Goal: Task Accomplishment & Management: Use online tool/utility

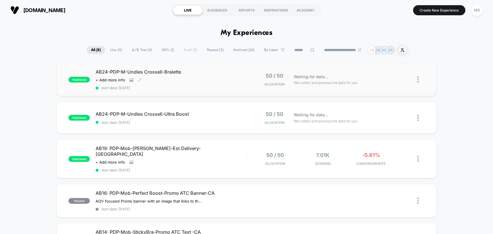
click at [220, 84] on div "AB24-PDP-M-Undies Crossell-Bralette Click to view images Click to edit experien…" at bounding box center [171, 79] width 151 height 21
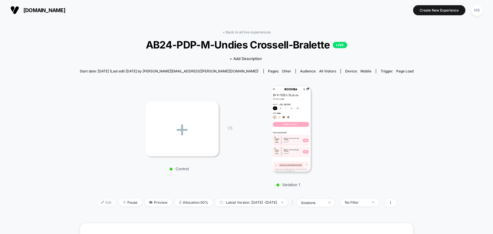
click at [97, 199] on span "Edit" at bounding box center [106, 203] width 19 height 8
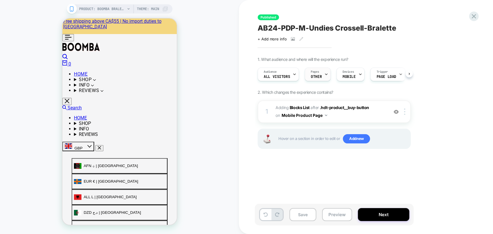
click at [317, 75] on div "Pages OTHER" at bounding box center [316, 74] width 23 height 13
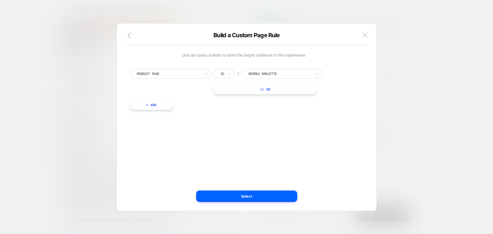
click at [366, 38] on button at bounding box center [365, 35] width 9 height 9
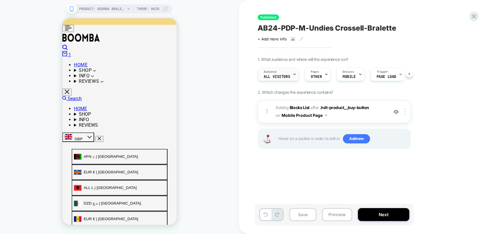
click at [282, 77] on span "All Visitors" at bounding box center [277, 77] width 26 height 4
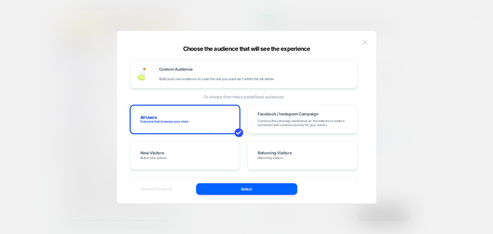
click at [365, 43] on img at bounding box center [364, 42] width 5 height 5
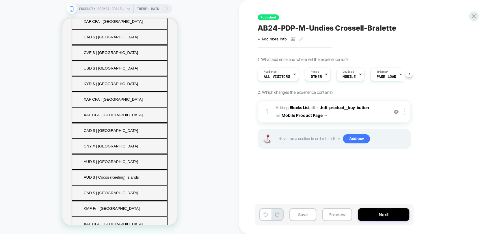
scroll to position [699, 0]
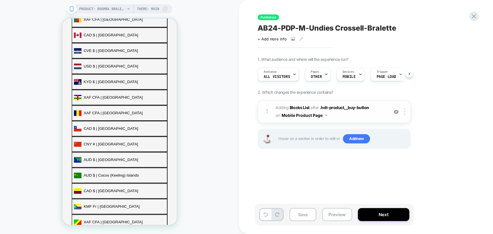
click at [397, 110] on img at bounding box center [396, 112] width 5 height 5
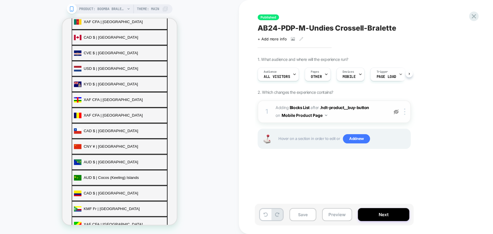
scroll to position [706, 0]
click at [397, 112] on img at bounding box center [396, 112] width 5 height 5
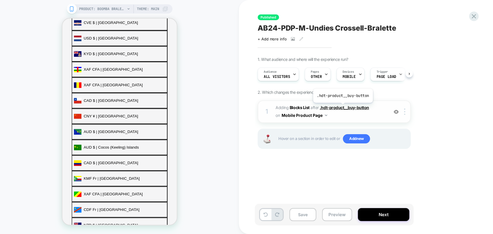
click at [342, 107] on span ".hdt-product__buy-button" at bounding box center [344, 107] width 49 height 5
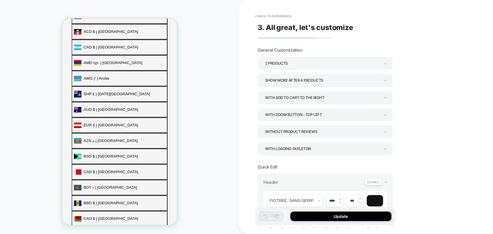
scroll to position [251, 0]
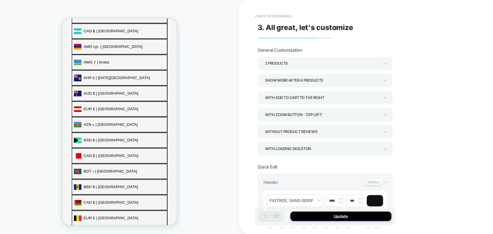
click at [268, 17] on button "< Back to experience" at bounding box center [273, 16] width 42 height 9
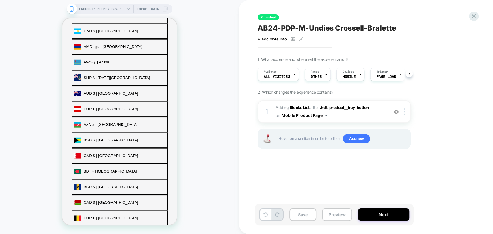
scroll to position [0, 0]
click at [396, 112] on img at bounding box center [396, 112] width 5 height 5
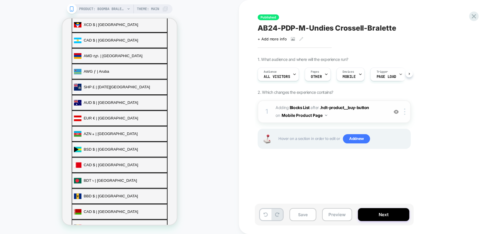
scroll to position [258, 0]
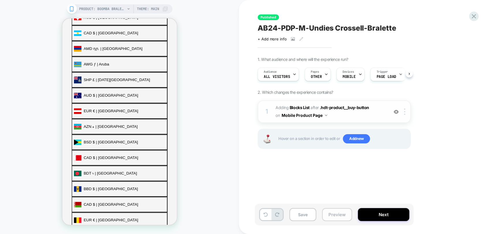
click at [334, 215] on button "Preview" at bounding box center [337, 214] width 30 height 13
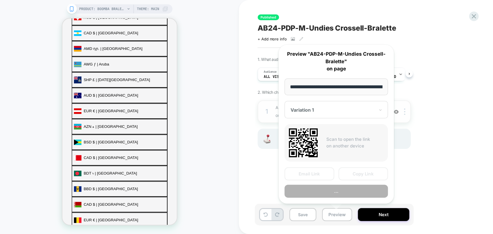
scroll to position [0, 77]
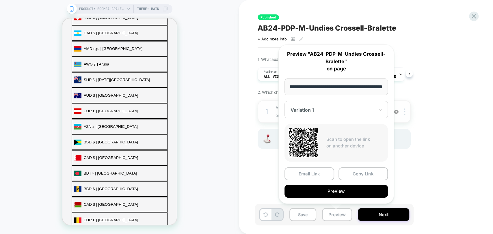
click at [366, 174] on button "Copy Link" at bounding box center [364, 174] width 50 height 13
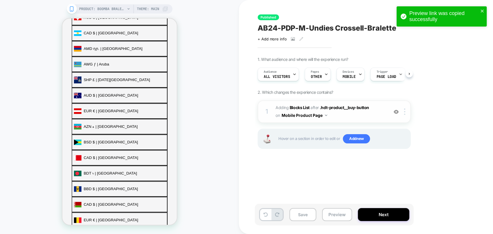
scroll to position [251, 0]
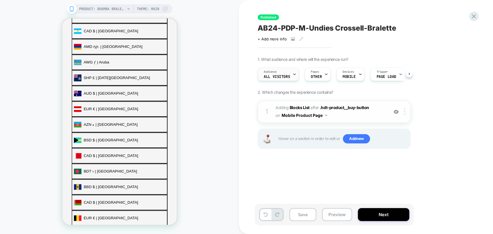
click at [284, 74] on div "Audience All Visitors" at bounding box center [277, 74] width 38 height 13
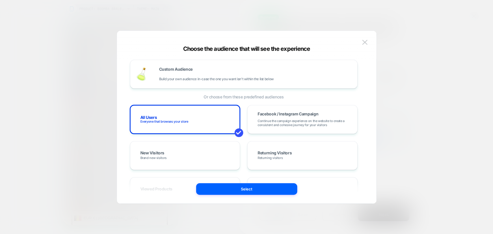
click at [367, 45] on img at bounding box center [364, 42] width 5 height 5
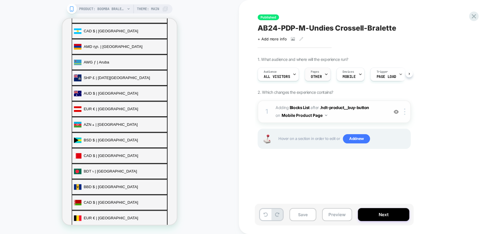
click at [321, 76] on div "Pages OTHER" at bounding box center [316, 74] width 23 height 13
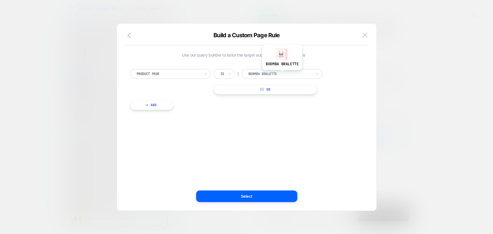
click at [282, 74] on div at bounding box center [280, 73] width 64 height 5
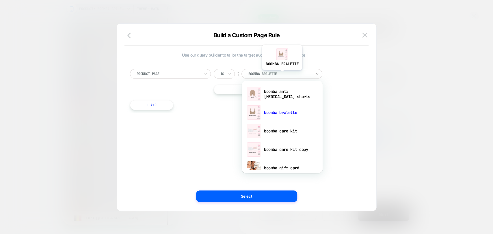
scroll to position [258, 0]
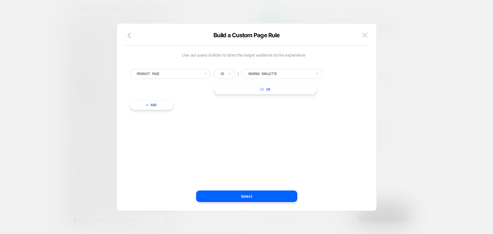
click at [443, 108] on div at bounding box center [246, 117] width 493 height 234
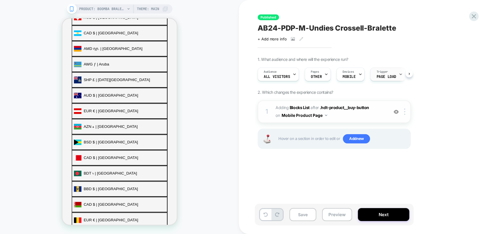
scroll to position [251, 0]
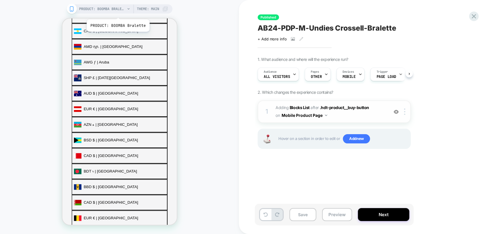
click at [117, 10] on span "PRODUCT: BOOMBA Bralette" at bounding box center [102, 8] width 46 height 9
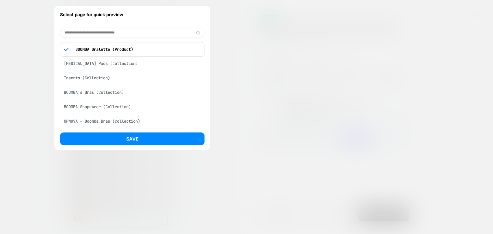
scroll to position [258, 0]
click at [147, 34] on input at bounding box center [132, 33] width 144 height 10
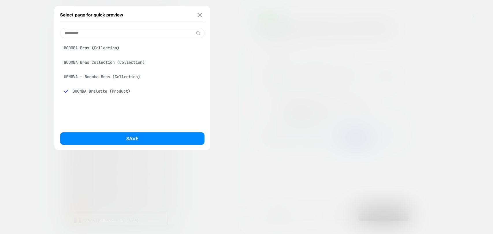
type input "**********"
click at [201, 14] on img at bounding box center [200, 15] width 5 height 4
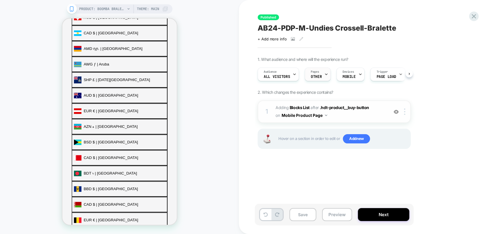
click at [322, 76] on div "Pages OTHER" at bounding box center [316, 74] width 23 height 13
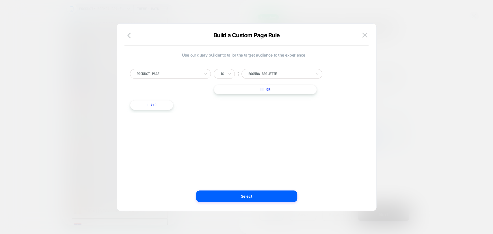
scroll to position [251, 0]
click at [309, 76] on div at bounding box center [280, 73] width 64 height 5
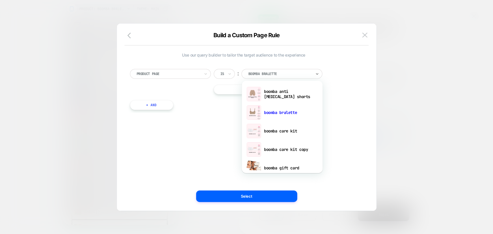
scroll to position [258, 0]
click at [364, 38] on button at bounding box center [365, 35] width 9 height 9
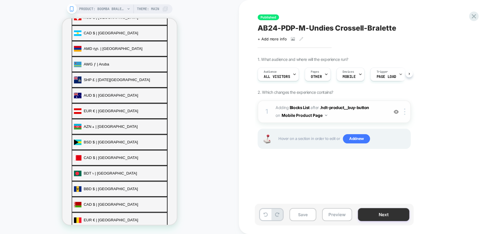
click at [370, 216] on button "Next" at bounding box center [383, 214] width 51 height 13
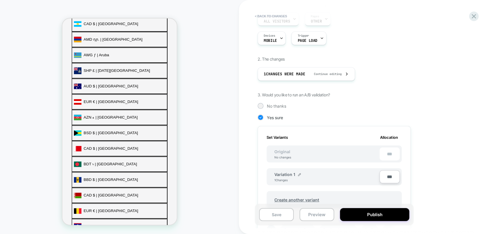
scroll to position [251, 0]
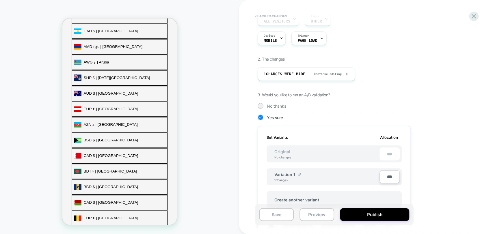
click at [262, 14] on button "< Back to changes" at bounding box center [271, 16] width 38 height 9
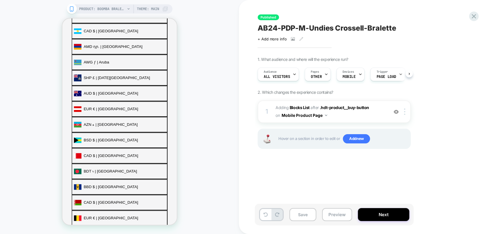
scroll to position [258, 0]
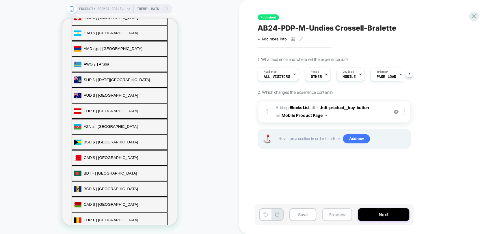
click at [331, 212] on button "Preview" at bounding box center [337, 214] width 30 height 13
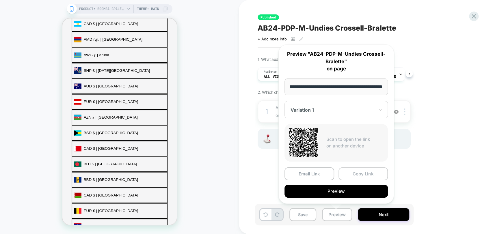
scroll to position [251, 0]
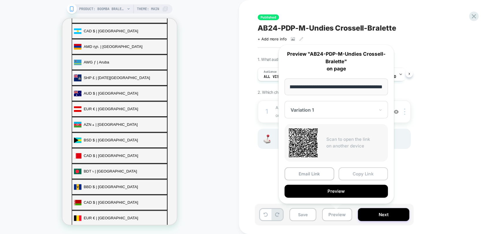
click at [357, 173] on button "Copy Link" at bounding box center [364, 174] width 50 height 13
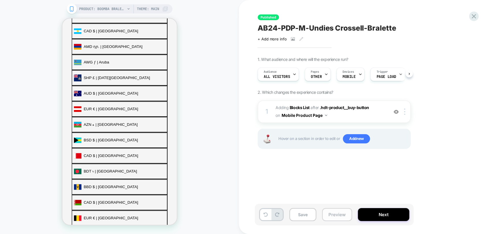
click at [332, 213] on button "Preview" at bounding box center [337, 214] width 30 height 13
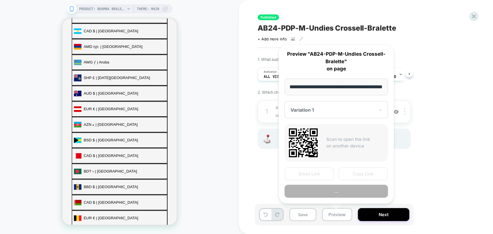
scroll to position [0, 0]
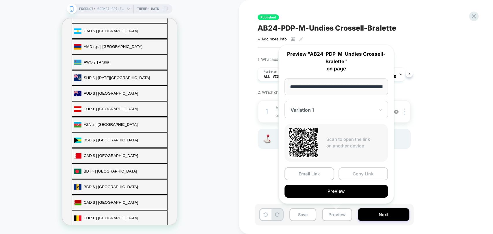
click at [362, 175] on button "Copy Link" at bounding box center [364, 174] width 50 height 13
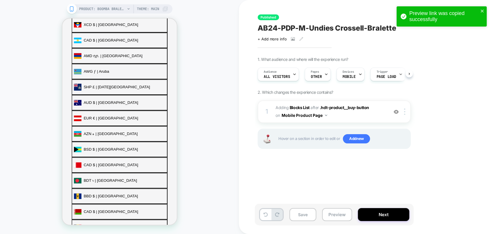
scroll to position [258, 0]
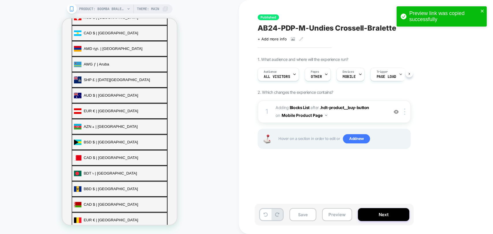
drag, startPoint x: 488, startPoint y: 0, endPoint x: 284, endPoint y: 169, distance: 265.1
click at [284, 169] on div "Published AB24-PDP-M-Undies Crossell-Bralette Click to view images Click to edi…" at bounding box center [363, 117] width 217 height 223
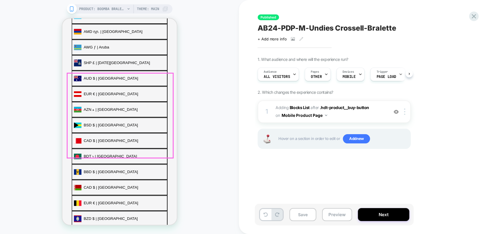
scroll to position [322, 0]
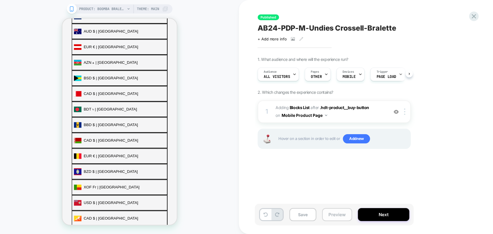
click at [331, 215] on button "Preview" at bounding box center [337, 214] width 30 height 13
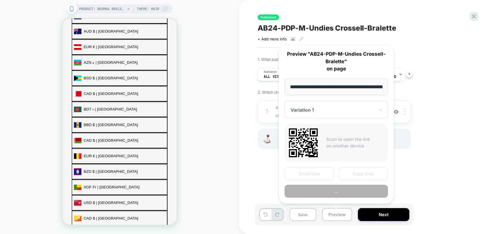
scroll to position [0, 77]
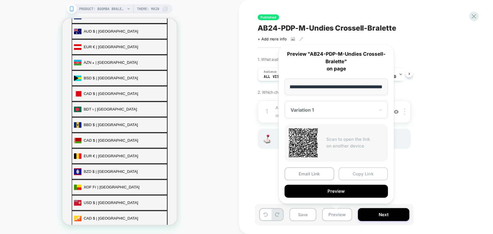
click at [364, 174] on button "Copy Link" at bounding box center [364, 174] width 50 height 13
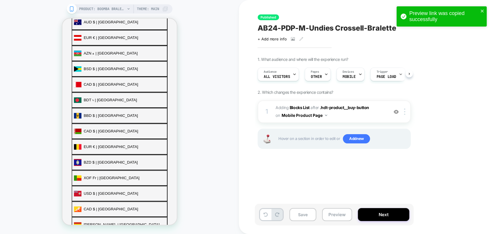
scroll to position [315, 0]
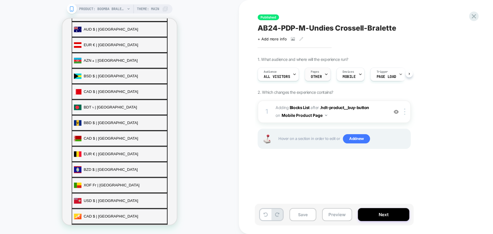
click at [314, 75] on div "Pages OTHER" at bounding box center [316, 74] width 23 height 13
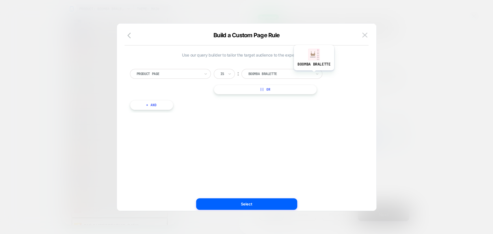
scroll to position [322, 0]
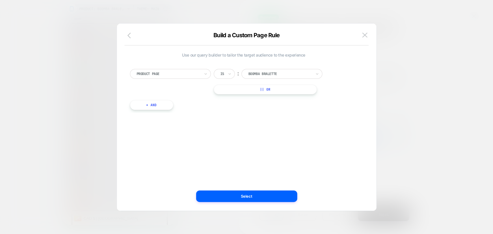
click at [130, 38] on icon "button" at bounding box center [128, 36] width 3 height 6
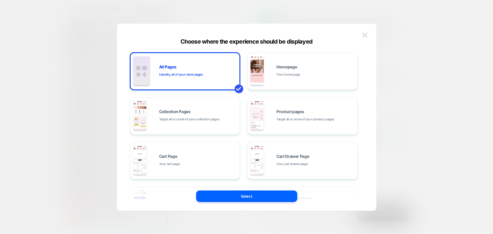
click at [365, 41] on div "Choose where the experience should be displayed" at bounding box center [247, 41] width 260 height 7
click at [298, 120] on span "Target all or some of your product pages" at bounding box center [306, 119] width 58 height 5
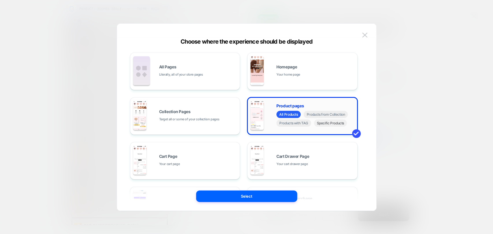
scroll to position [322, 0]
click at [327, 123] on span "Specific Products" at bounding box center [330, 123] width 33 height 7
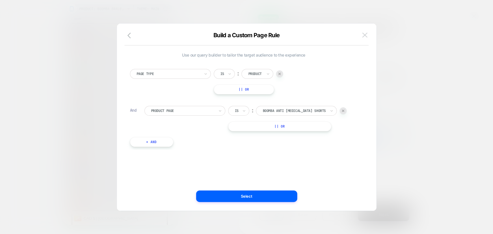
click at [363, 39] on button at bounding box center [365, 35] width 9 height 9
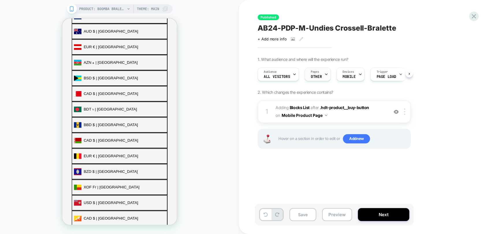
click at [326, 74] on icon at bounding box center [327, 75] width 4 height 4
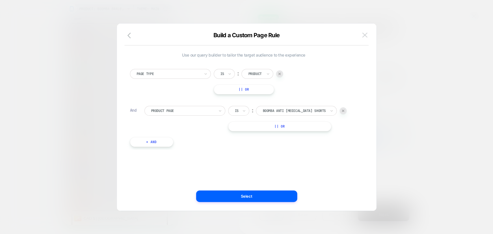
click at [363, 35] on img at bounding box center [364, 35] width 5 height 5
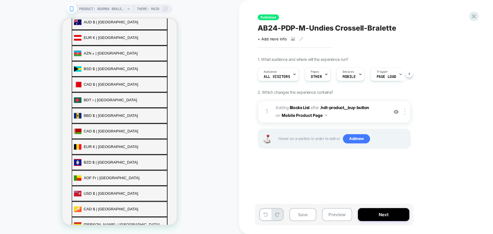
scroll to position [315, 0]
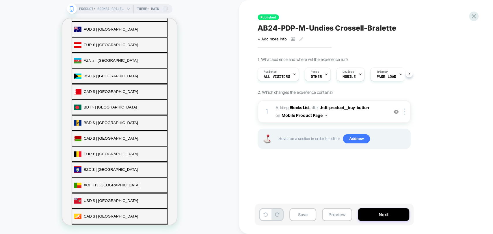
click at [361, 33] on div "Click to view images Click to edit experience details + Add more info" at bounding box center [321, 36] width 127 height 9
click at [358, 29] on span "AB24-PDP-M-Undies Crossell-Bralette" at bounding box center [327, 28] width 138 height 9
click at [331, 29] on textarea "**********" at bounding box center [294, 28] width 73 height 9
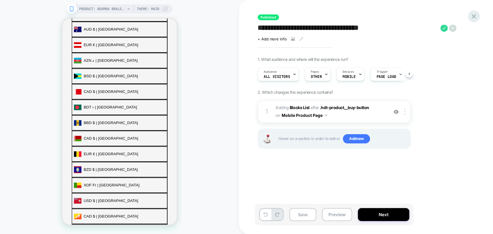
click at [474, 16] on icon at bounding box center [474, 16] width 4 height 4
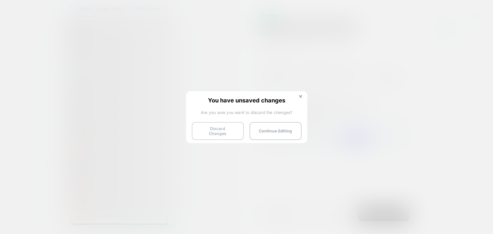
click at [219, 130] on button "Discard Changes" at bounding box center [218, 131] width 52 height 18
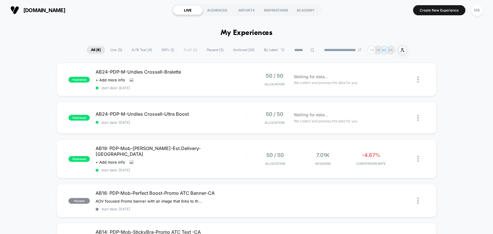
click at [45, 136] on div "published AB24-PDP-M-Undies Crossell-Bralette Click to view images Click to edi…" at bounding box center [246, 233] width 493 height 340
click at [302, 53] on input at bounding box center [304, 50] width 29 height 7
paste input "**********"
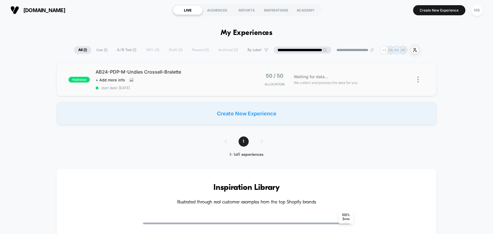
type input "**********"
click at [171, 86] on span "start date: [DATE]" at bounding box center [171, 88] width 151 height 4
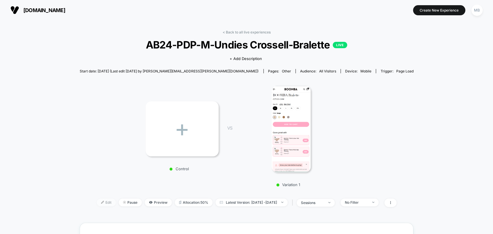
click at [101, 202] on img at bounding box center [102, 202] width 3 height 3
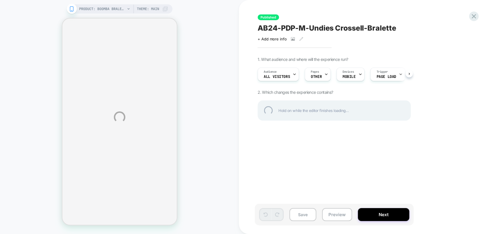
click at [321, 75] on div "PRODUCT: BOOMBA Bralette PRODUCT: BOOMBA Bralette Theme: MAIN Published AB24-PD…" at bounding box center [246, 117] width 493 height 234
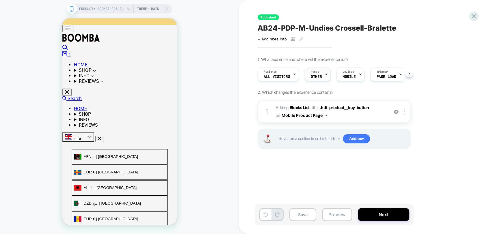
click at [323, 75] on div "Pages OTHER" at bounding box center [318, 75] width 26 height 14
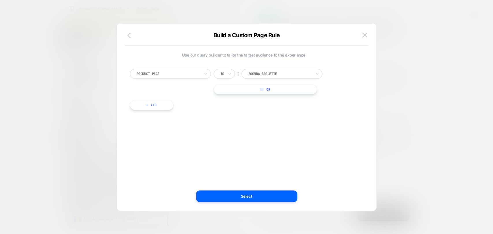
click at [128, 38] on icon "button" at bounding box center [130, 35] width 7 height 7
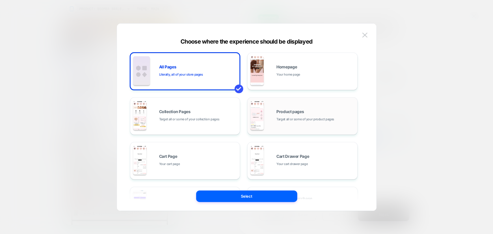
click at [273, 115] on div "Product pages Target all or some of your product pages" at bounding box center [303, 116] width 104 height 32
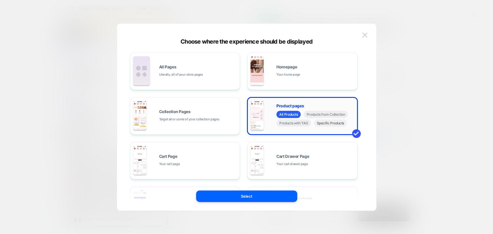
click at [327, 126] on span "Specific Products" at bounding box center [330, 123] width 33 height 7
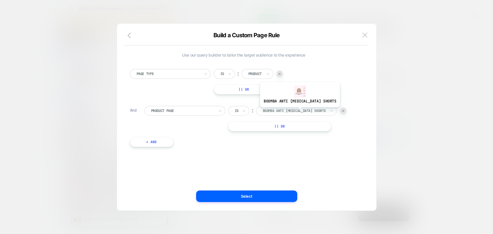
click at [302, 110] on div at bounding box center [295, 110] width 64 height 5
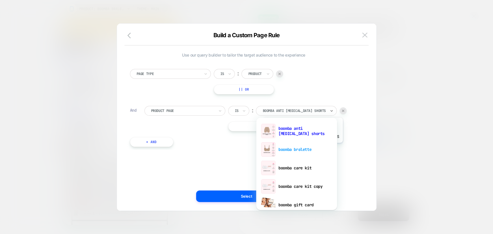
click at [294, 147] on div "boomba bralette" at bounding box center [296, 149] width 75 height 18
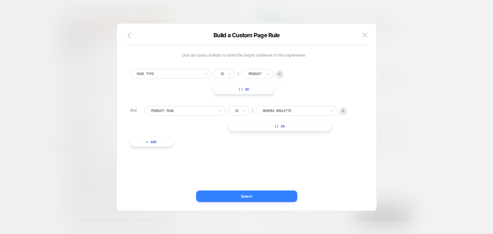
click at [248, 195] on button "Select" at bounding box center [246, 197] width 101 height 12
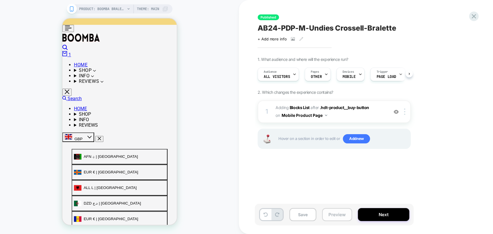
click at [337, 217] on button "Preview" at bounding box center [337, 214] width 30 height 13
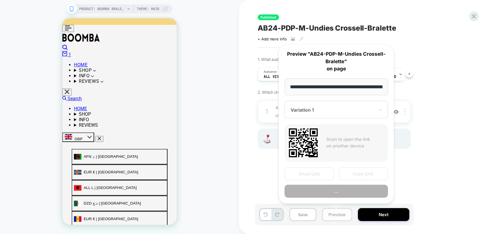
scroll to position [0, 77]
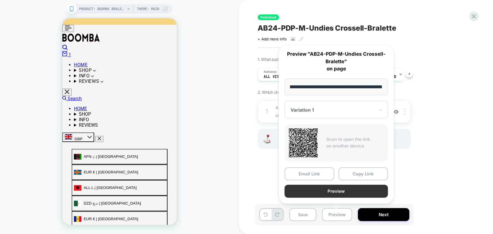
click at [348, 192] on button "Preview" at bounding box center [336, 191] width 103 height 13
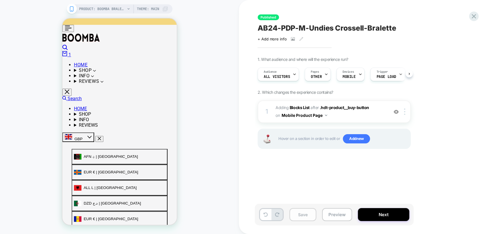
click at [296, 216] on button "Save" at bounding box center [303, 214] width 27 height 13
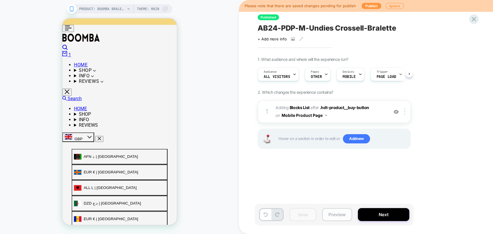
click at [333, 216] on button "Preview" at bounding box center [337, 214] width 30 height 13
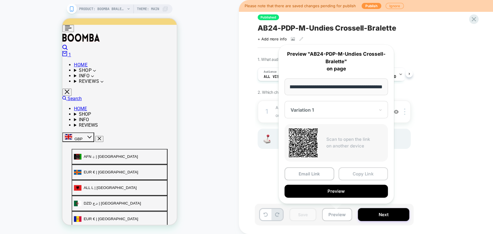
click at [358, 175] on button "Copy Link" at bounding box center [364, 174] width 50 height 13
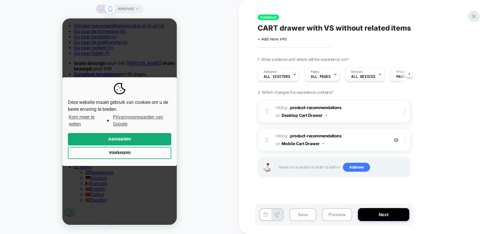
click at [475, 13] on icon at bounding box center [474, 16] width 8 height 8
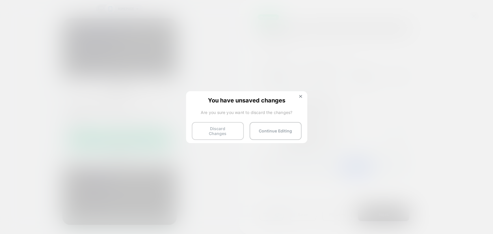
click at [209, 129] on button "Discard Changes" at bounding box center [218, 131] width 52 height 18
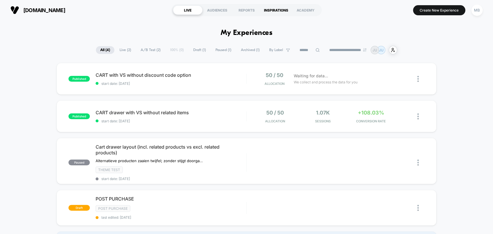
click at [273, 9] on div "INSPIRATIONS" at bounding box center [276, 9] width 29 height 9
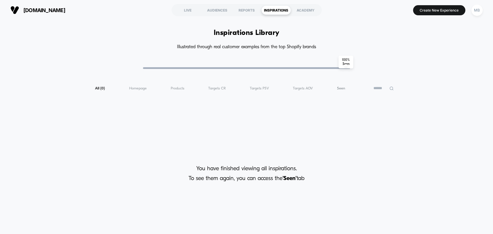
click at [340, 87] on span "Seen ( 0 )" at bounding box center [341, 88] width 8 height 4
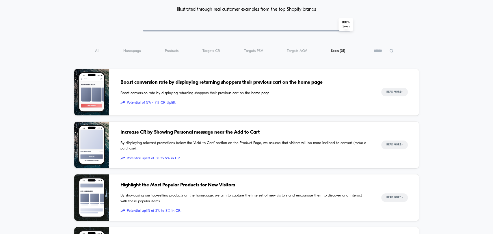
scroll to position [96, 0]
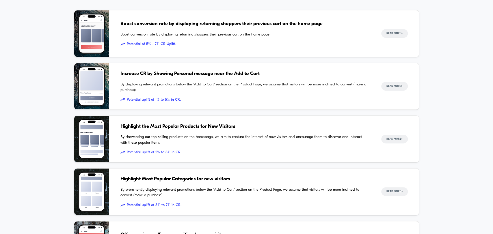
click at [355, 38] on div "Boost conversion rate by displaying returning shoppers their previous cart on t…" at bounding box center [245, 33] width 249 height 47
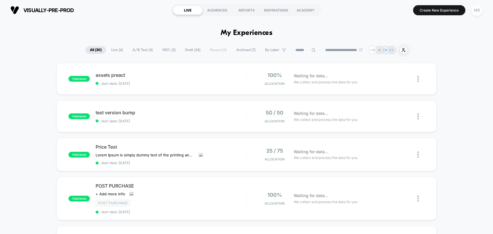
click at [481, 11] on div "MB" at bounding box center [477, 10] width 11 height 11
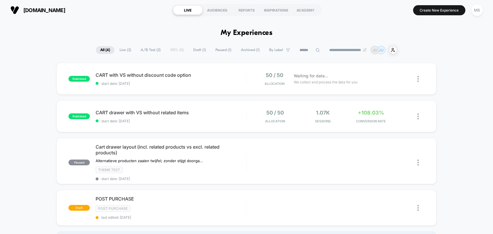
click at [53, 49] on div "**********" at bounding box center [246, 50] width 493 height 8
click at [35, 10] on span "[DOMAIN_NAME]" at bounding box center [44, 10] width 42 height 6
click at [168, 81] on span "start date: [DATE]" at bounding box center [171, 83] width 151 height 4
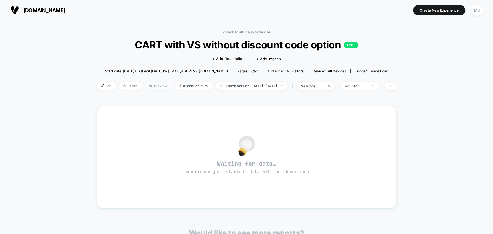
drag, startPoint x: 143, startPoint y: 86, endPoint x: 140, endPoint y: 85, distance: 3.2
click at [149, 85] on icon at bounding box center [150, 85] width 3 height 3
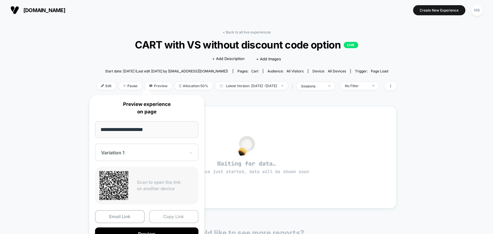
click at [168, 218] on button "Copy Link" at bounding box center [174, 216] width 50 height 13
